Goal: Communication & Community: Answer question/provide support

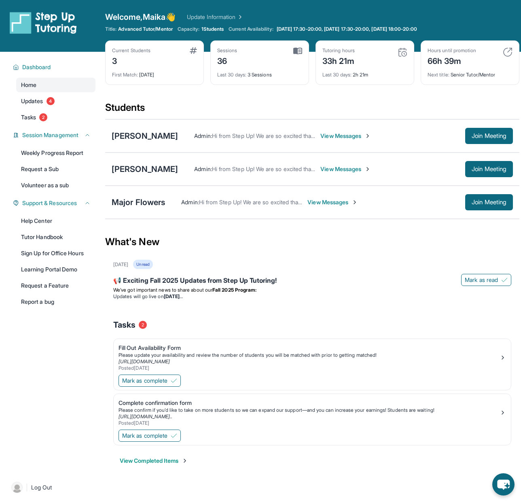
click at [327, 132] on span "View Messages" at bounding box center [345, 136] width 51 height 8
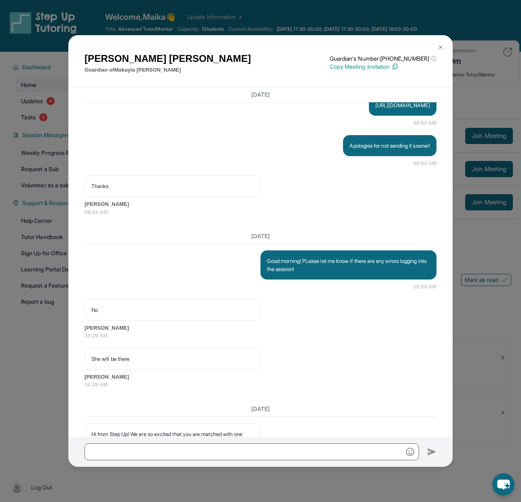
scroll to position [2128, 0]
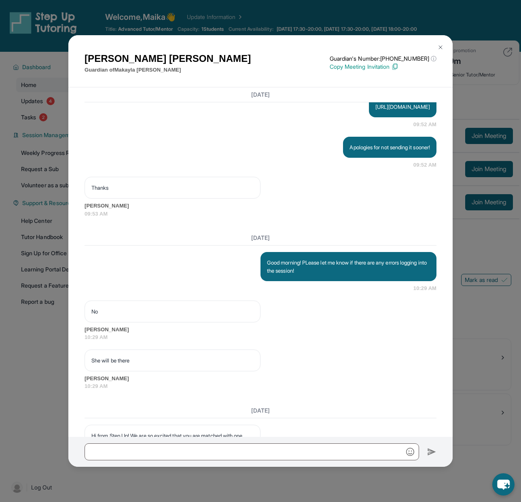
click at [483, 198] on div "[PERSON_NAME] Guardian of [PERSON_NAME] Guardian's Number: [PHONE_NUMBER] ⓘ Thi…" at bounding box center [260, 251] width 521 height 502
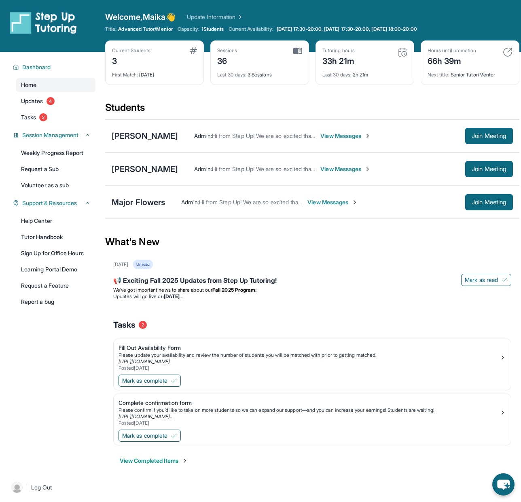
click at [344, 175] on div "Admin : Hi from Step Up! We are so excited that you are matched with one anothe…" at bounding box center [345, 169] width 335 height 16
click at [344, 173] on div "Admin : Hi from Step Up! We are so excited that you are matched with one anothe…" at bounding box center [345, 169] width 335 height 16
click at [344, 172] on div "Admin : Hi from Step Up! We are so excited that you are matched with one anothe…" at bounding box center [345, 169] width 335 height 16
click at [344, 172] on span "View Messages" at bounding box center [345, 169] width 51 height 8
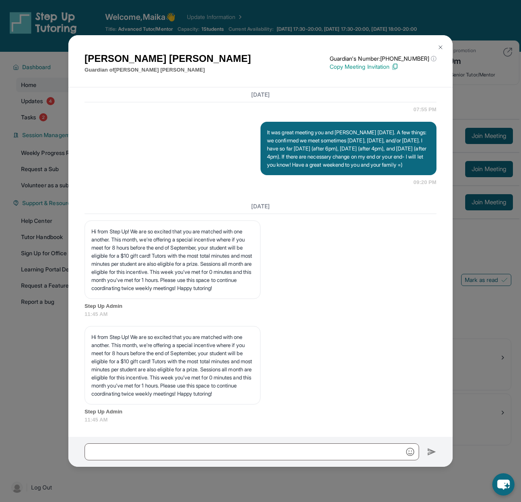
scroll to position [2817, 0]
click at [482, 190] on div "[PERSON_NAME] Guardian of [PERSON_NAME] Guardian's Number: [PHONE_NUMBER] ⓘ Thi…" at bounding box center [260, 251] width 521 height 502
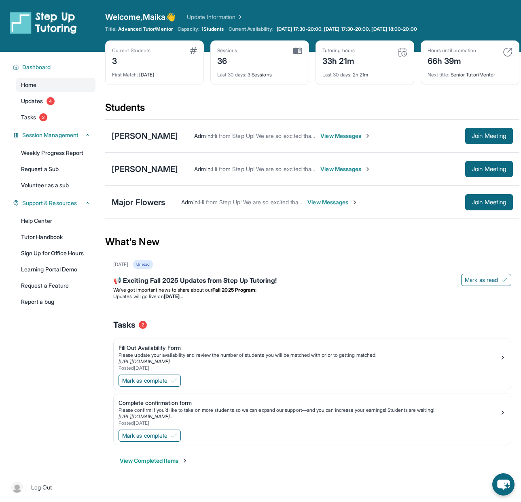
click at [325, 203] on span "View Messages" at bounding box center [332, 202] width 51 height 8
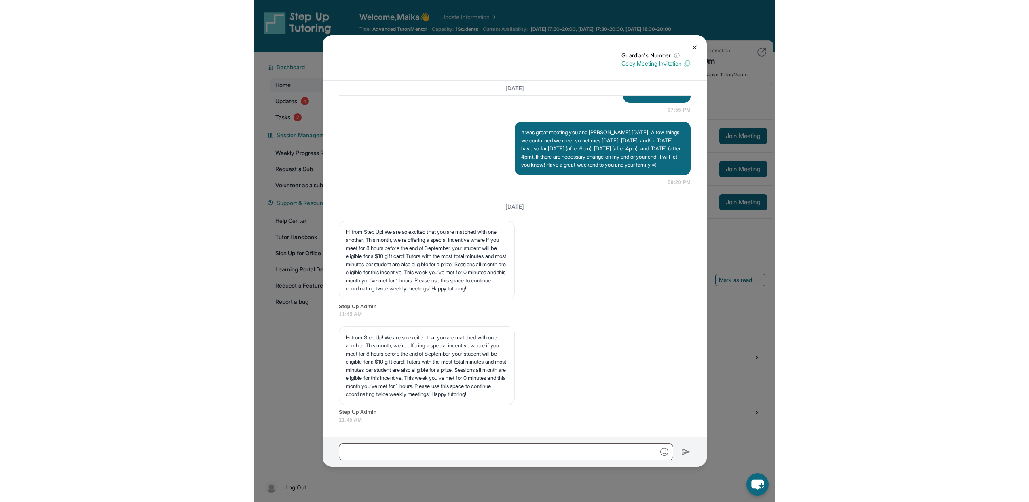
scroll to position [2746, 0]
